Goal: Task Accomplishment & Management: Manage account settings

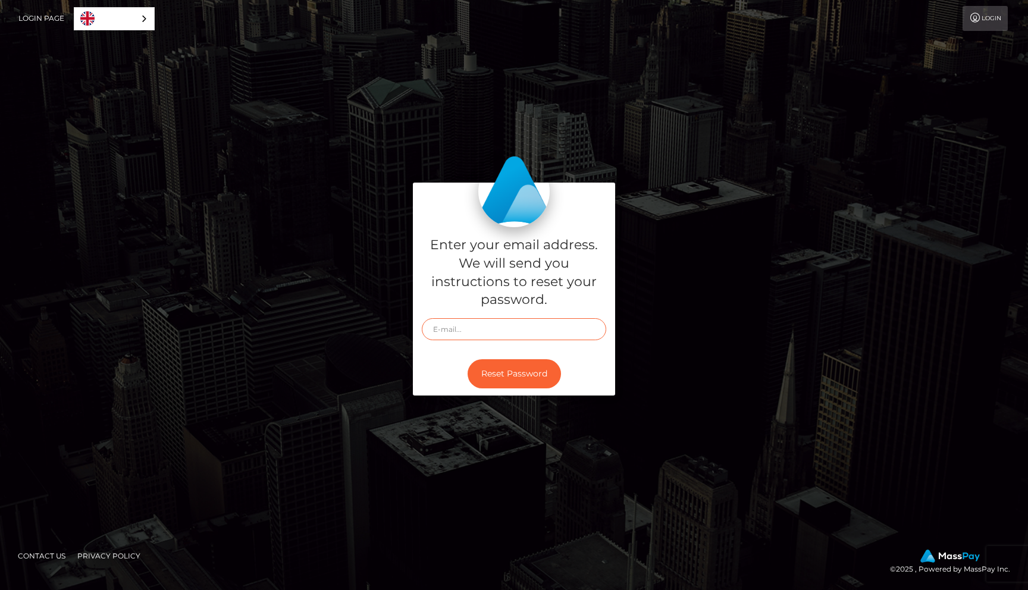
click at [488, 324] on input "text" at bounding box center [514, 329] width 184 height 22
type input "lunarnovalust8@gmail.com"
click at [516, 376] on button "Reset Password" at bounding box center [514, 373] width 93 height 29
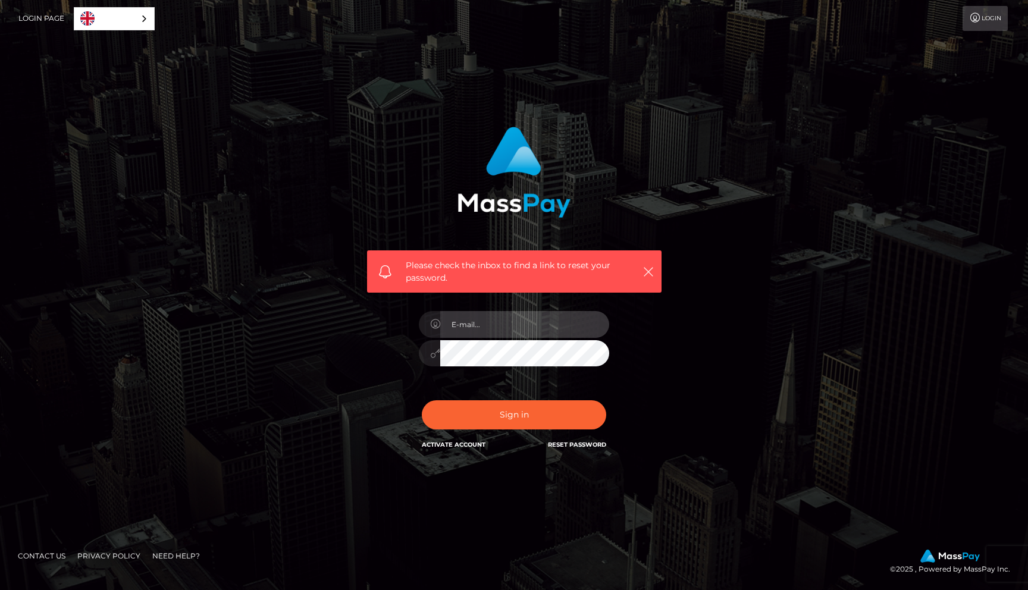
type input "[EMAIL_ADDRESS][DOMAIN_NAME]"
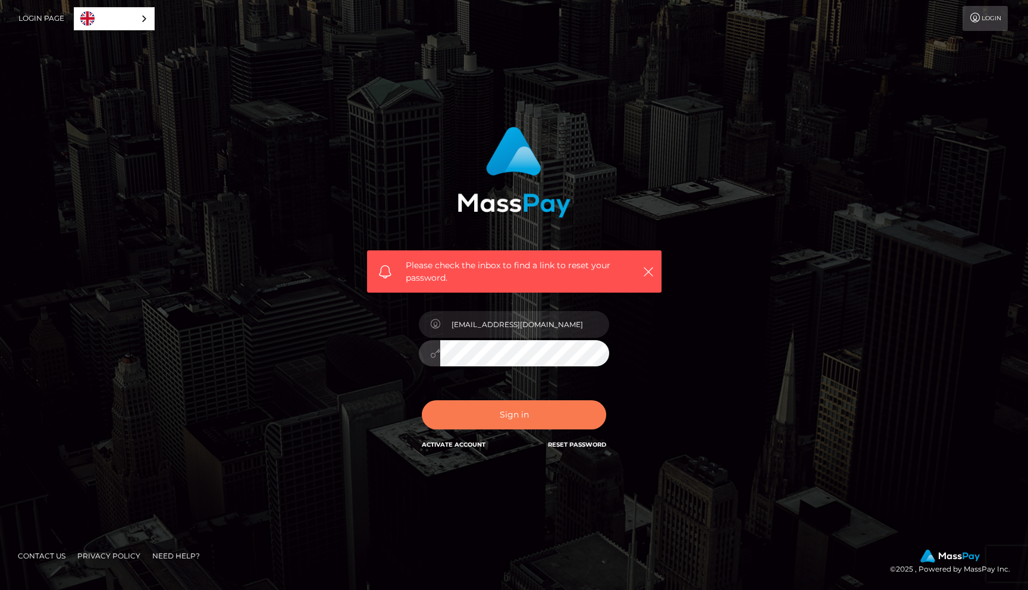
click at [453, 411] on button "Sign in" at bounding box center [514, 414] width 184 height 29
